Goal: Information Seeking & Learning: Learn about a topic

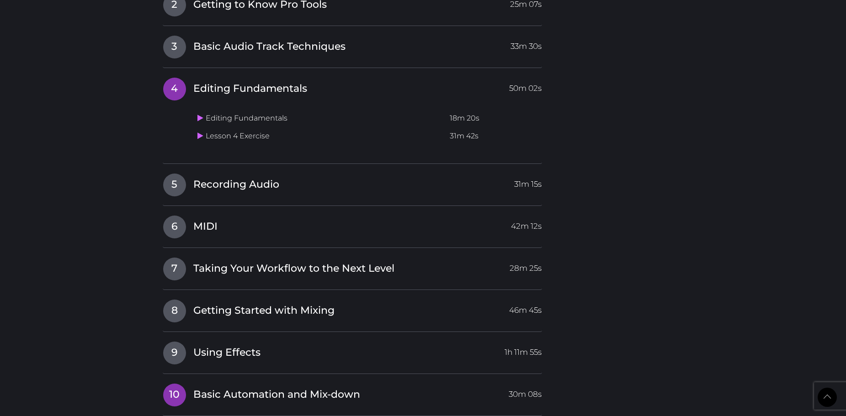
scroll to position [949, 0]
click at [276, 44] on span "Basic Audio Track Techniques" at bounding box center [269, 47] width 152 height 14
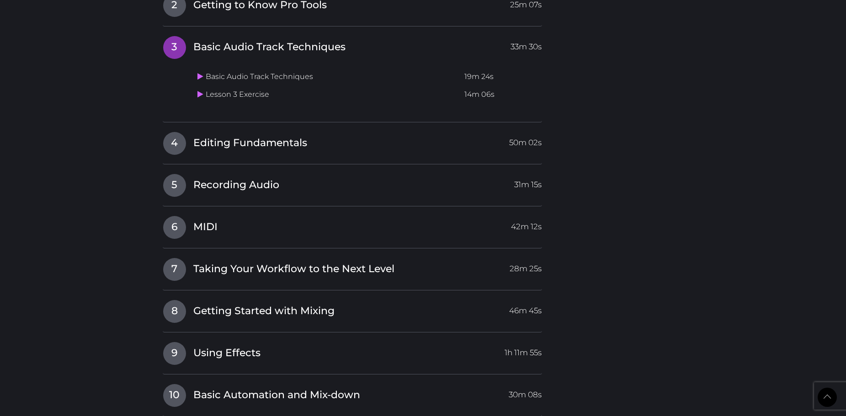
click at [240, 80] on td "Basic Audio Track Techniques" at bounding box center [327, 77] width 267 height 18
click at [203, 79] on icon at bounding box center [200, 76] width 6 height 7
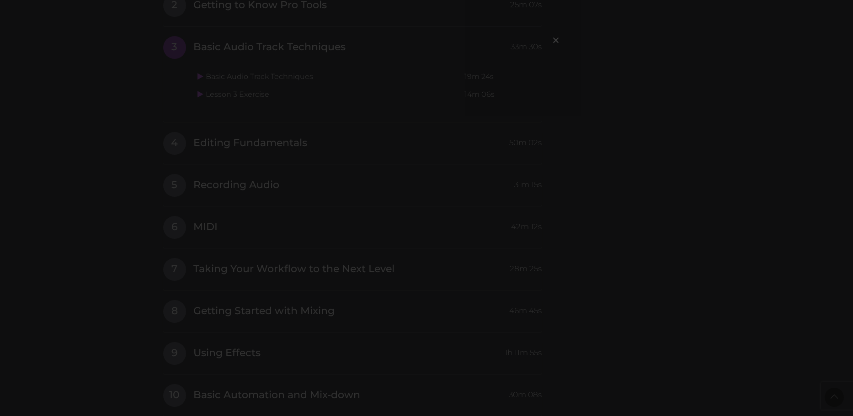
click at [656, 196] on div "×" at bounding box center [426, 208] width 853 height 416
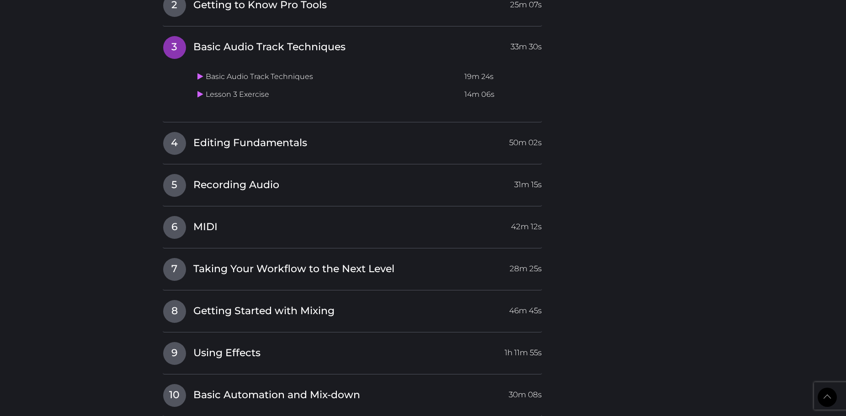
click at [218, 97] on td "Lesson 3 Exercise" at bounding box center [327, 95] width 267 height 18
click at [201, 97] on icon at bounding box center [200, 93] width 6 height 7
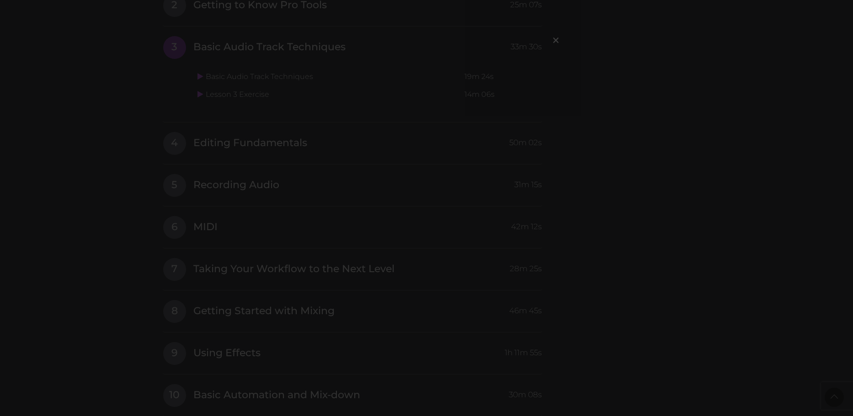
click at [237, 96] on div "×" at bounding box center [426, 208] width 853 height 416
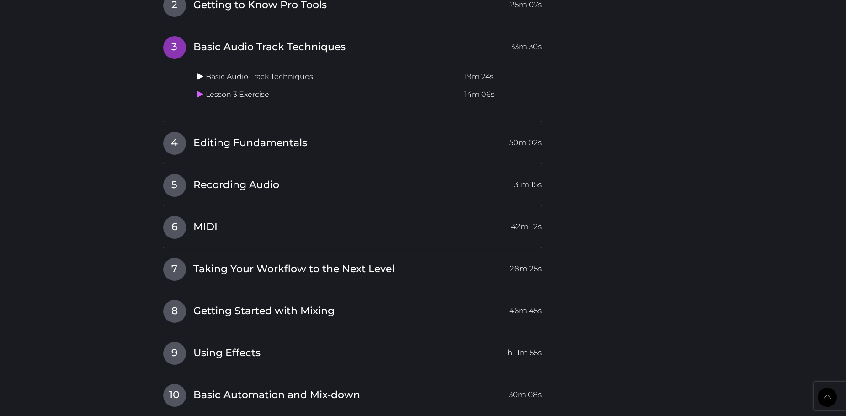
click at [204, 77] on link at bounding box center [201, 76] width 8 height 9
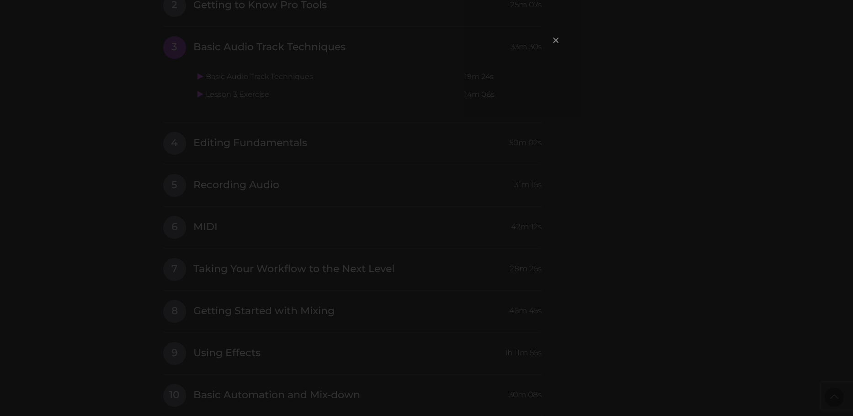
click at [555, 42] on span "×" at bounding box center [555, 40] width 9 height 20
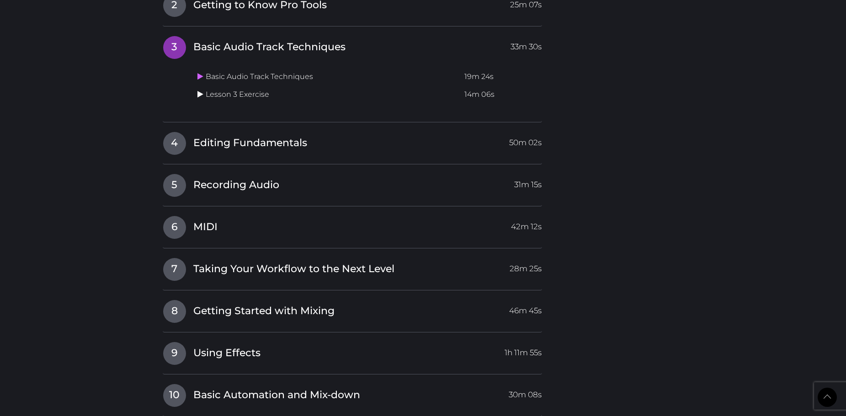
click at [198, 97] on icon at bounding box center [200, 93] width 6 height 7
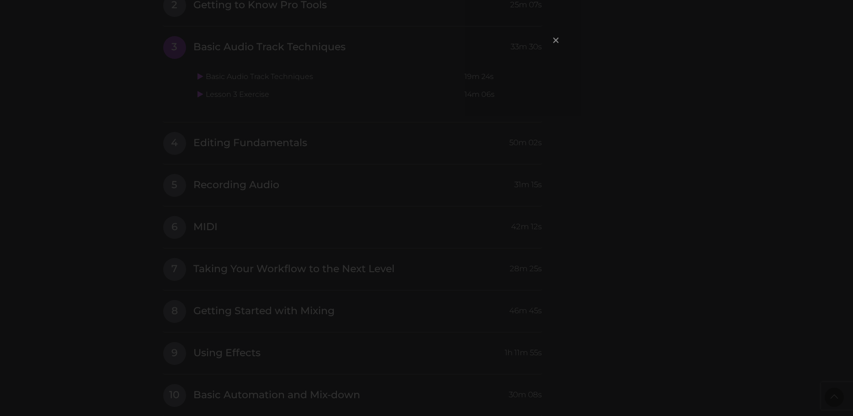
click at [557, 38] on span "×" at bounding box center [555, 40] width 9 height 20
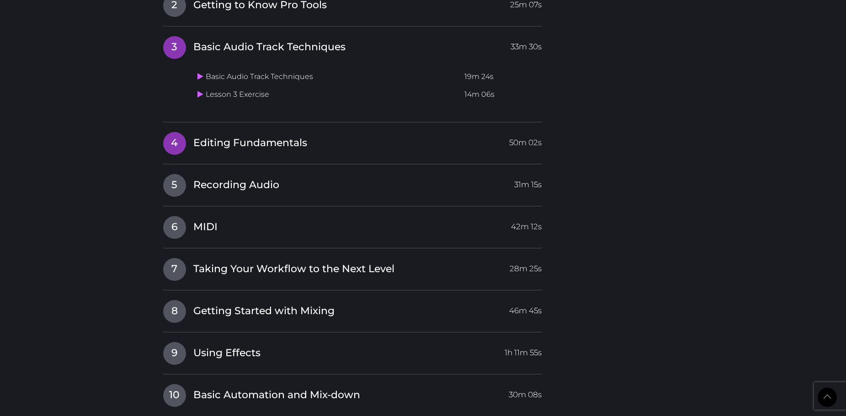
click at [264, 133] on link "4 Editing Fundamentals 50m 02s" at bounding box center [353, 141] width 380 height 19
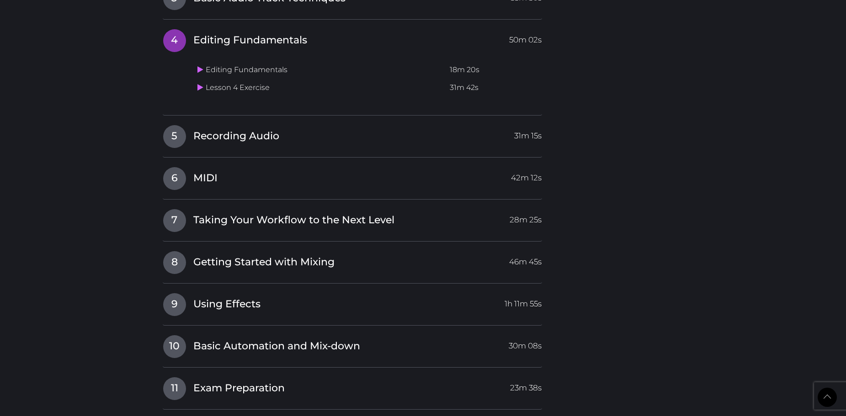
scroll to position [995, 0]
